Goal: Navigation & Orientation: Find specific page/section

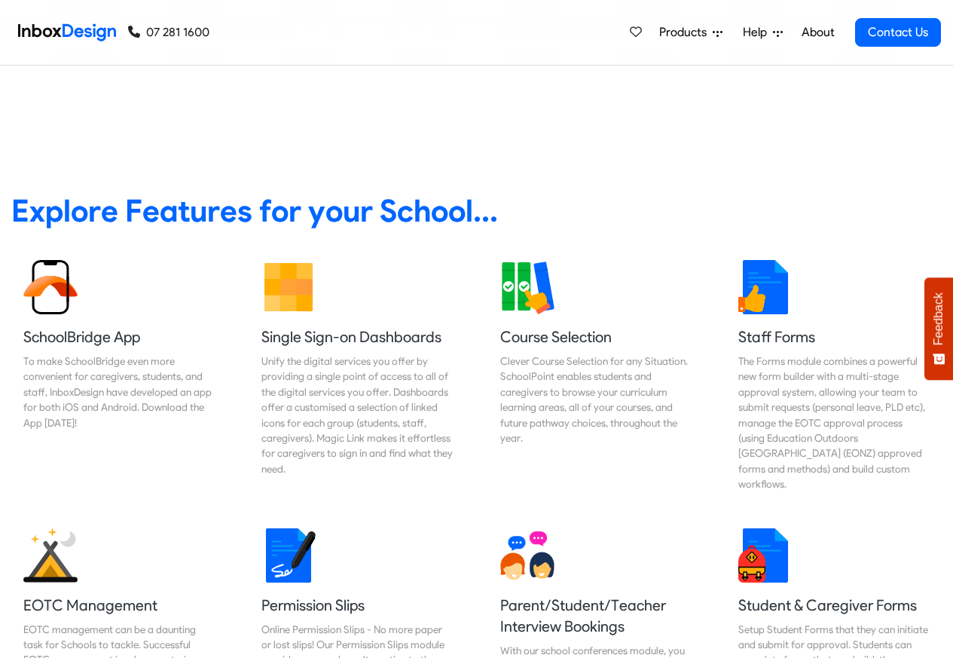
scroll to position [542, 0]
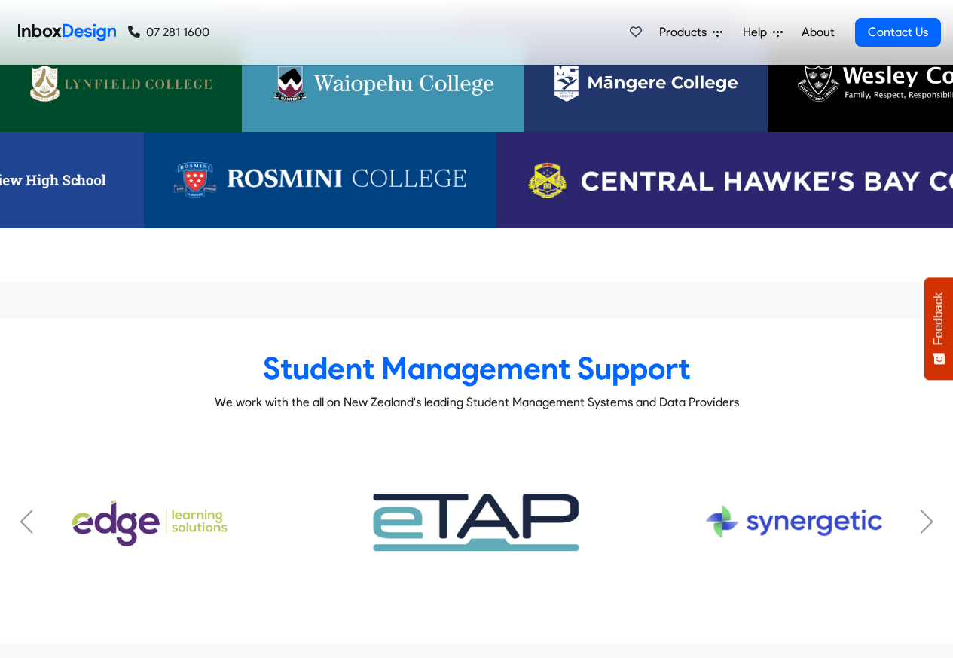
checkbox input "true"
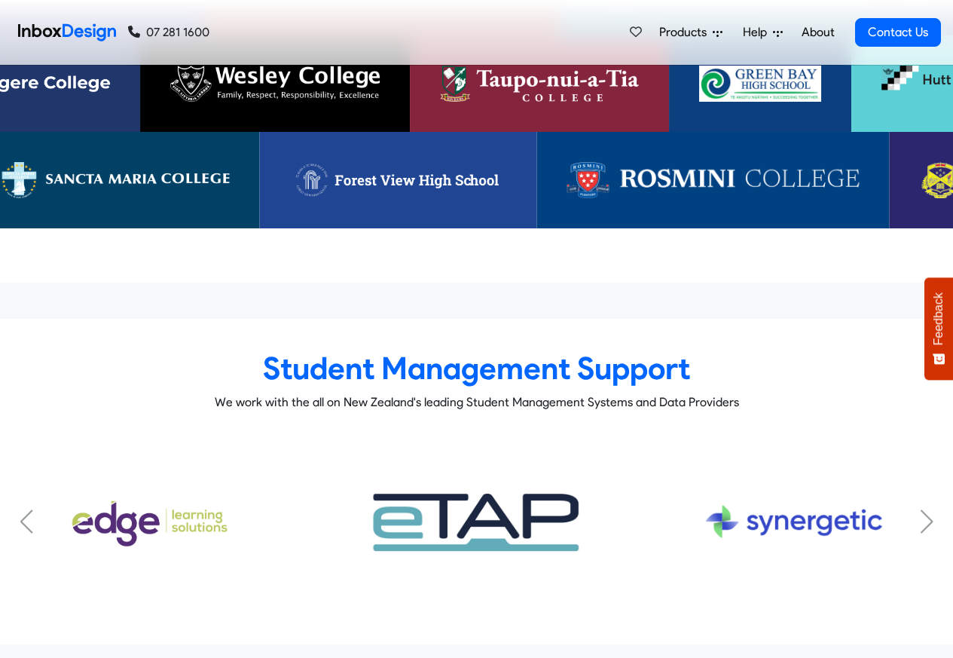
checkbox input "true"
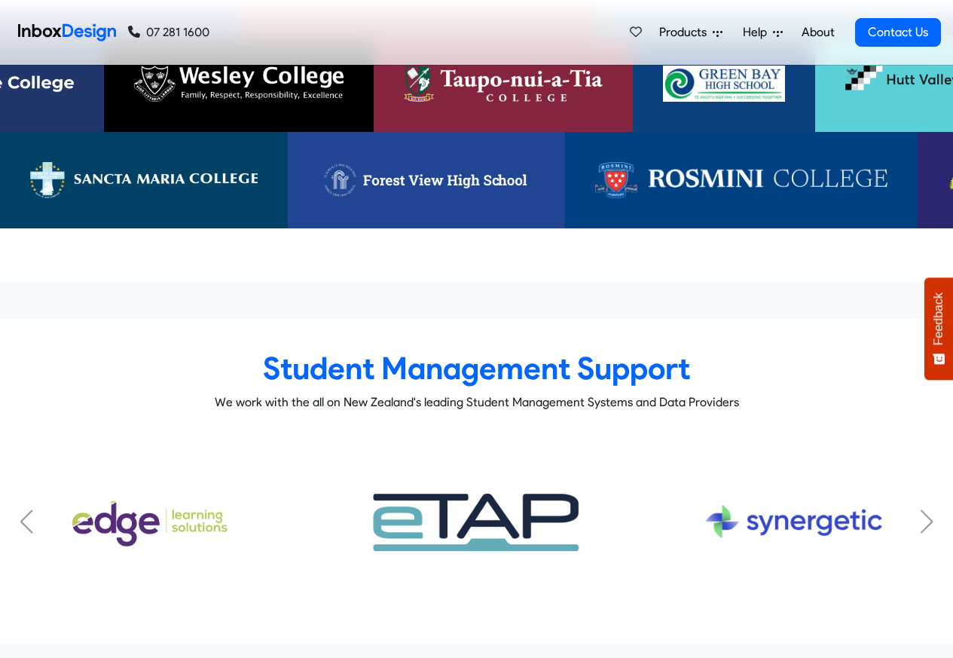
scroll to position [8992, 0]
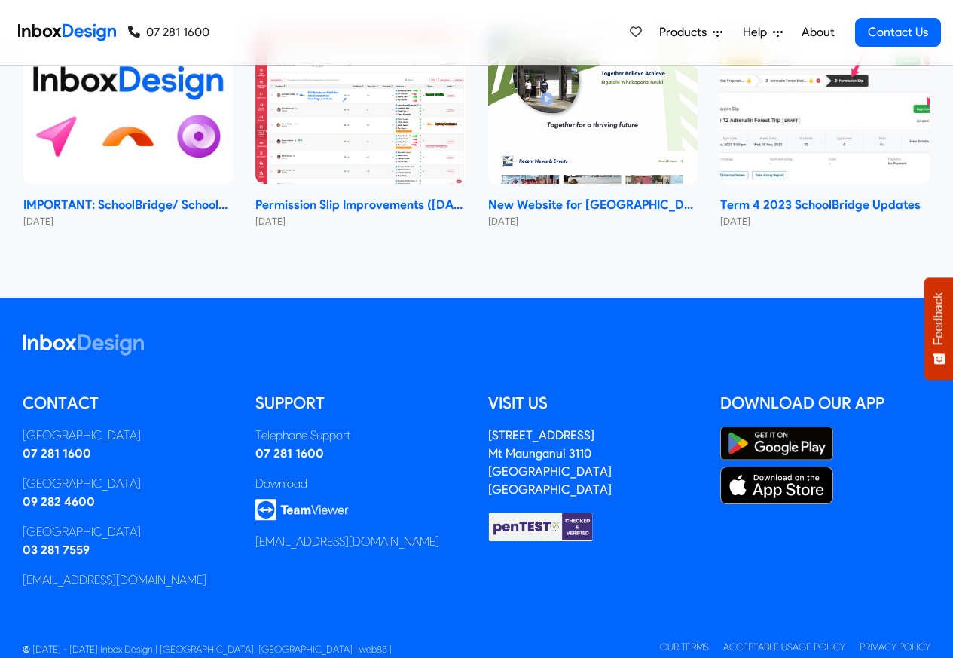
checkbox input "true"
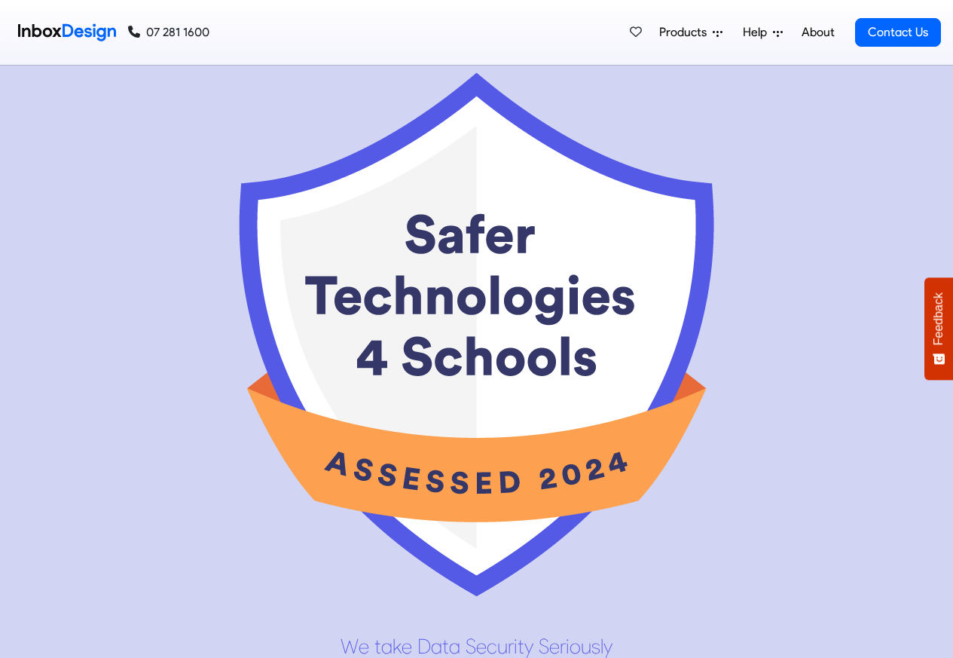
scroll to position [7234, 0]
checkbox input "false"
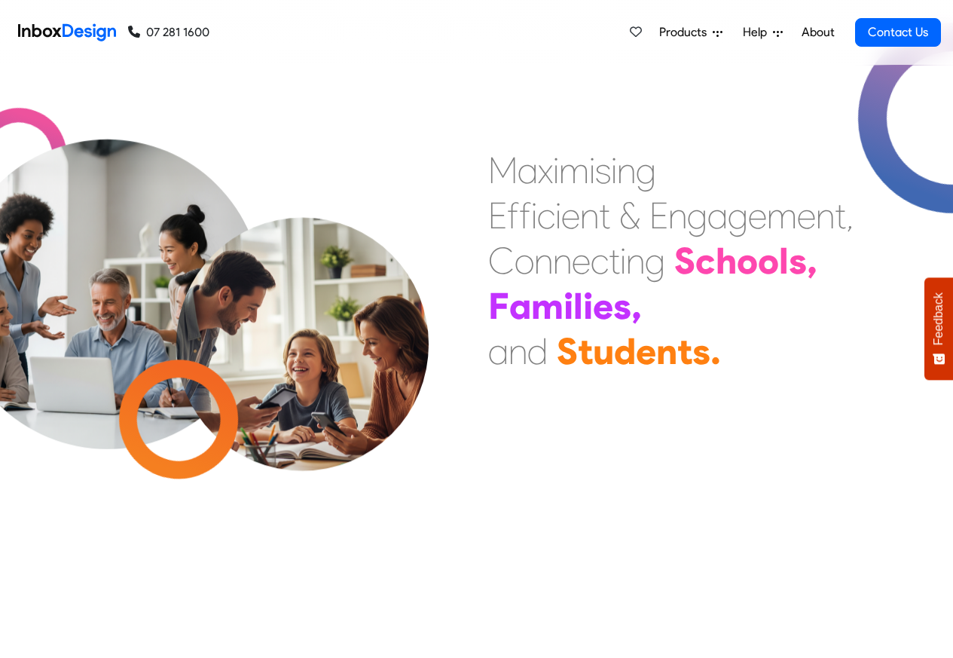
checkbox input "false"
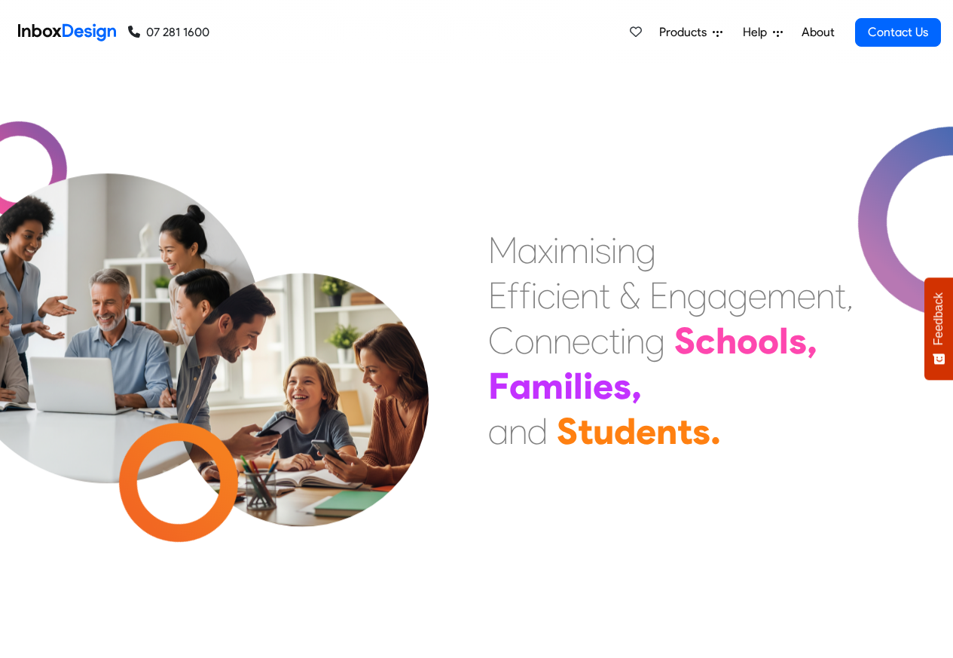
checkbox input "false"
